Goal: Information Seeking & Learning: Check status

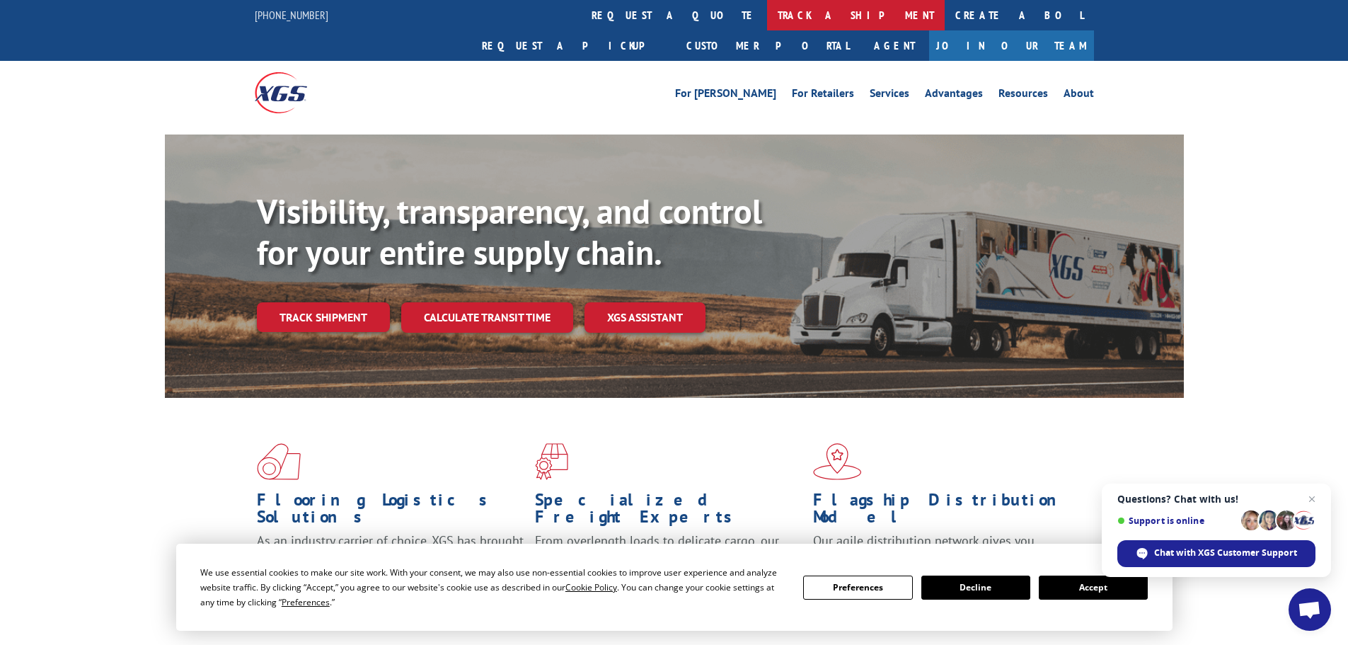
click at [767, 21] on link "track a shipment" at bounding box center [856, 15] width 178 height 30
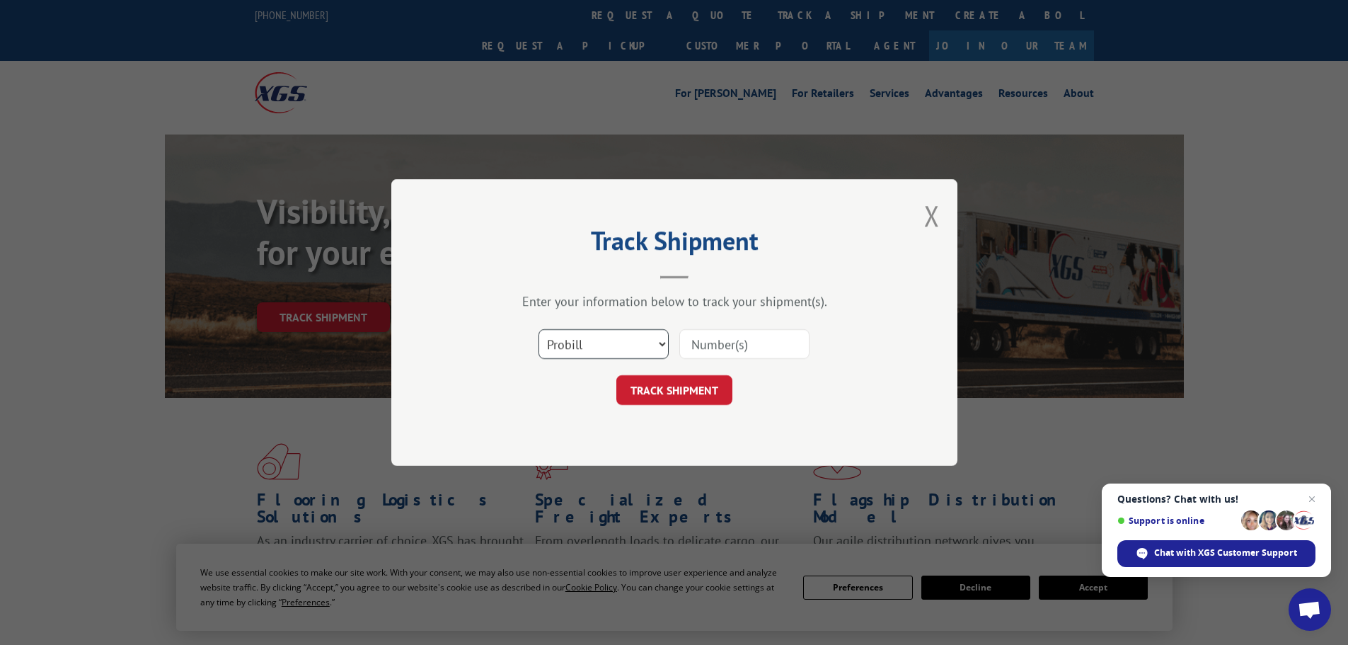
click at [667, 342] on select "Select category... Probill BOL PO" at bounding box center [603, 344] width 130 height 30
click at [666, 342] on select "Select category... Probill BOL PO" at bounding box center [603, 344] width 130 height 30
click at [710, 340] on input at bounding box center [744, 344] width 130 height 30
paste input "230571064"
type input "230571064"
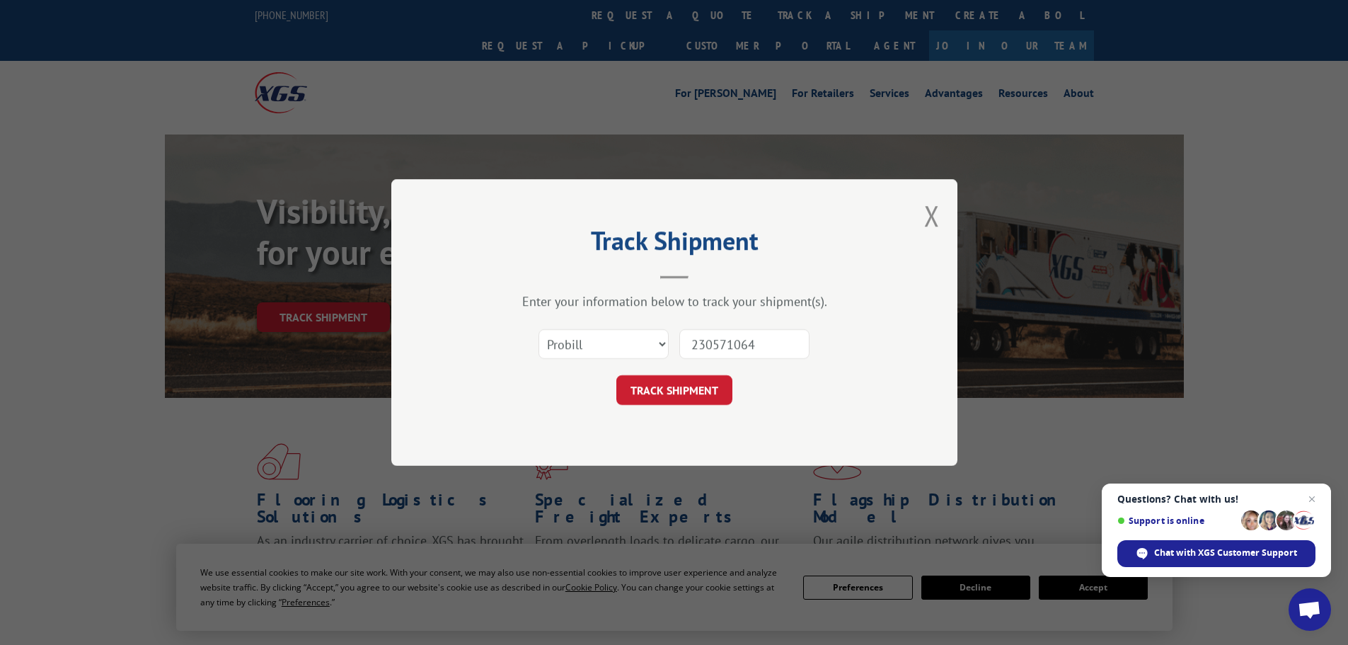
click at [690, 394] on button "TRACK SHIPMENT" at bounding box center [674, 390] width 116 height 30
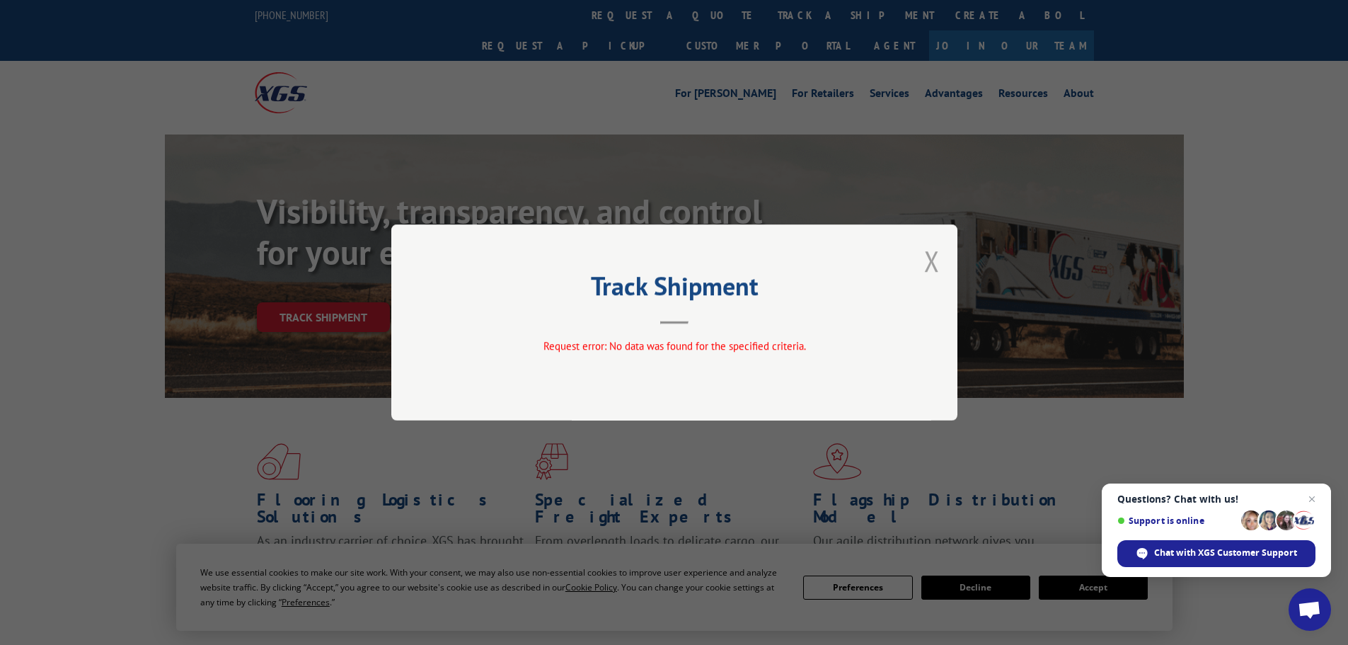
click at [930, 256] on button "Close modal" at bounding box center [932, 260] width 16 height 37
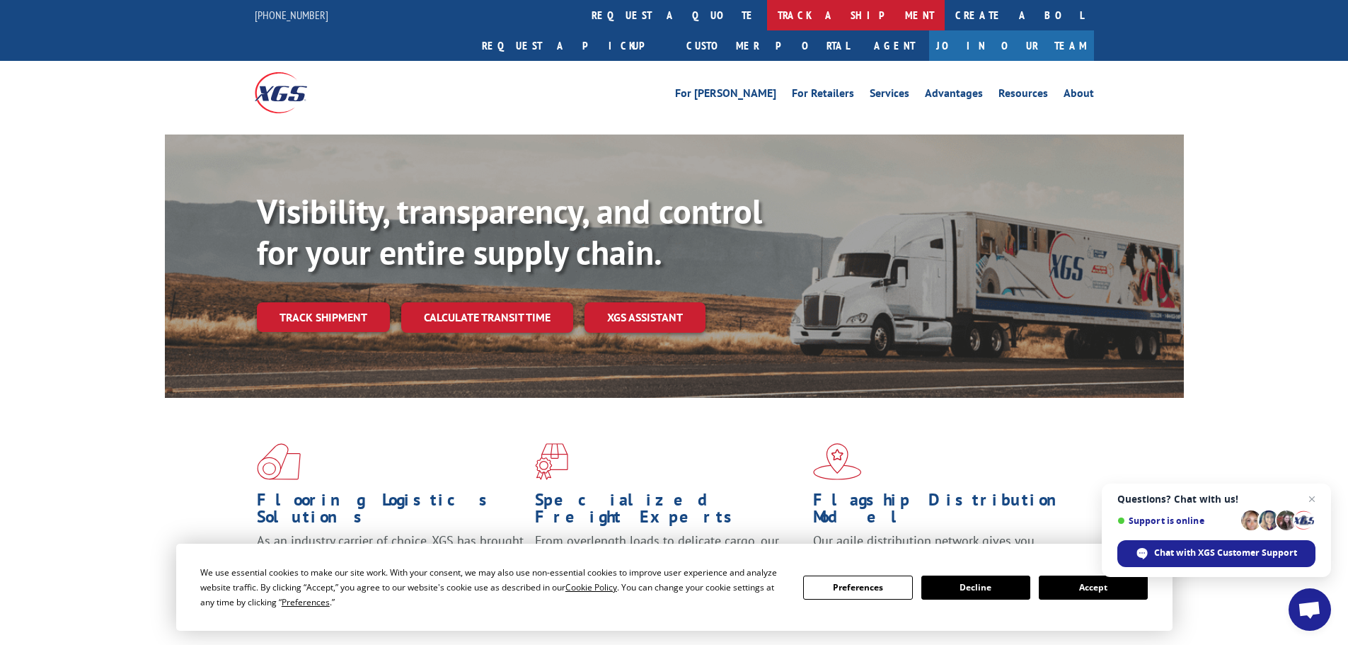
click at [767, 20] on link "track a shipment" at bounding box center [856, 15] width 178 height 30
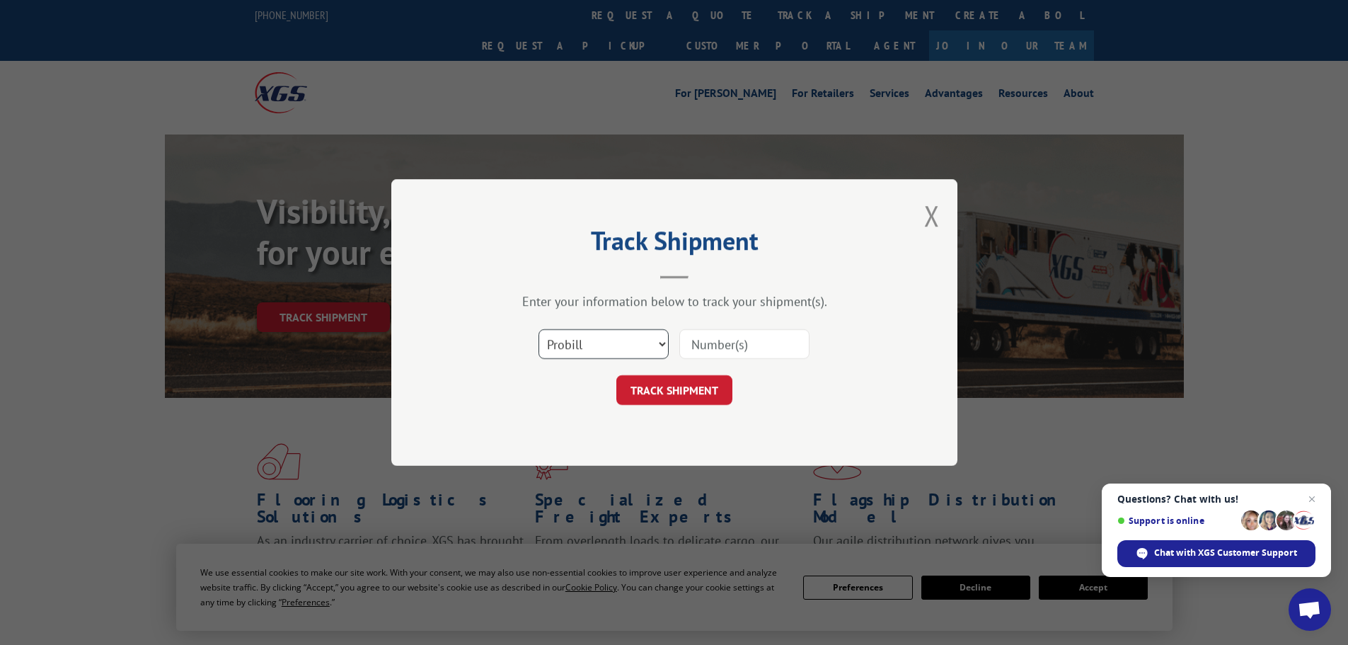
click at [635, 342] on select "Select category... Probill BOL PO" at bounding box center [603, 344] width 130 height 30
select select "bol"
click at [538, 329] on select "Select category... Probill BOL PO" at bounding box center [603, 344] width 130 height 30
click at [735, 339] on input at bounding box center [744, 344] width 130 height 30
paste input "230571064"
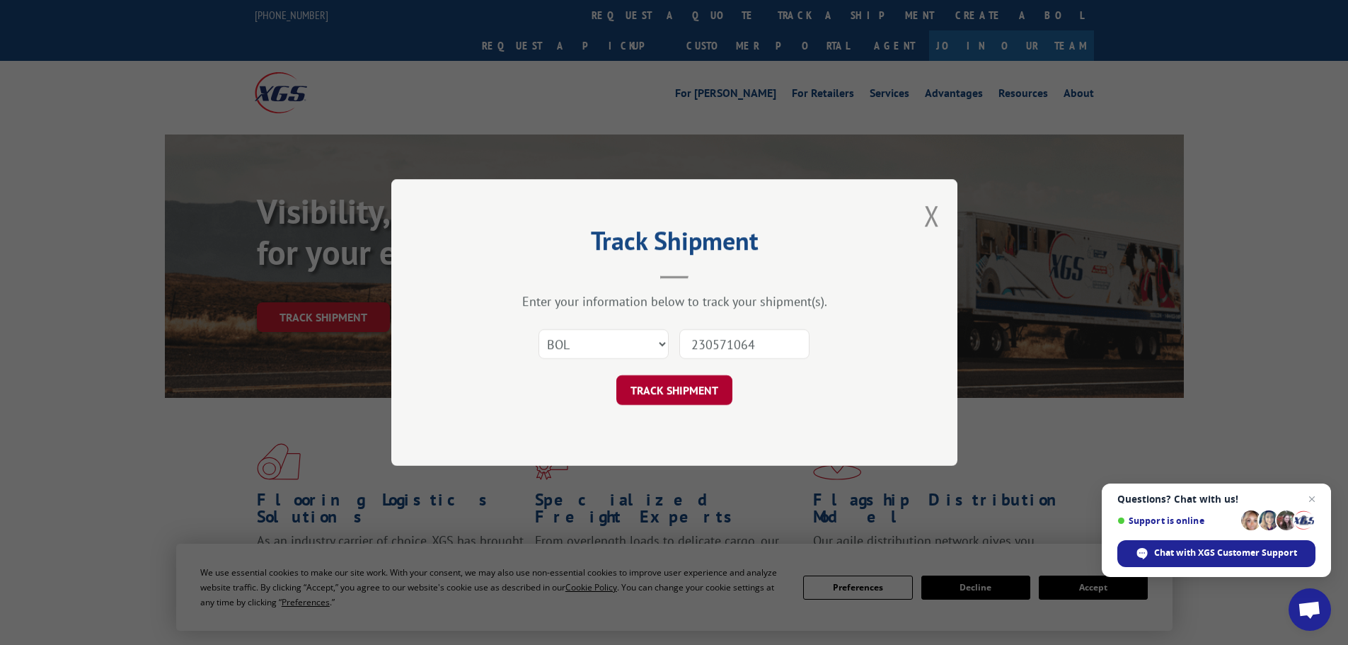
type input "230571064"
click at [688, 396] on button "TRACK SHIPMENT" at bounding box center [674, 390] width 116 height 30
